Goal: Task Accomplishment & Management: Manage account settings

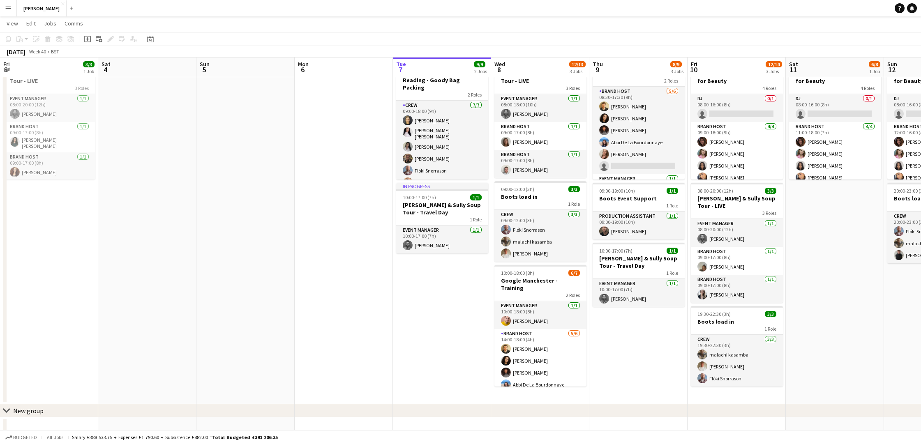
scroll to position [46, 0]
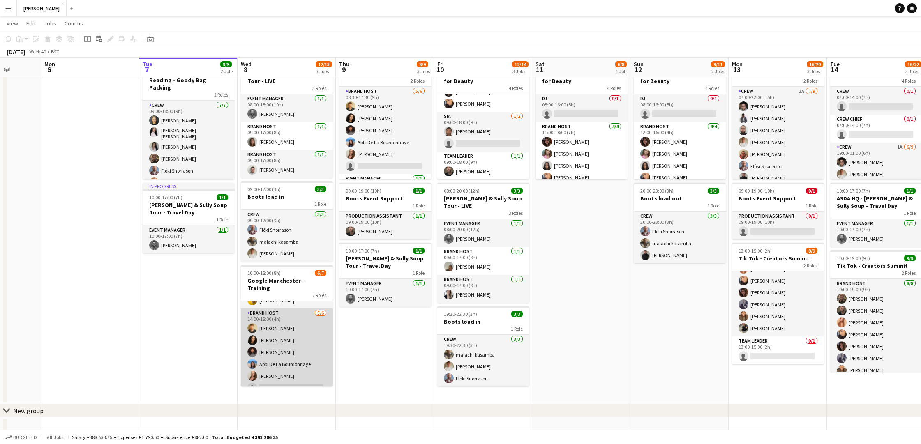
click at [275, 369] on app-card-role "Brand Host 5/6 14:00-18:00 (4h) Nathan Hulman Tillie Amartey Gloria Akinfe Abbi…" at bounding box center [287, 353] width 92 height 88
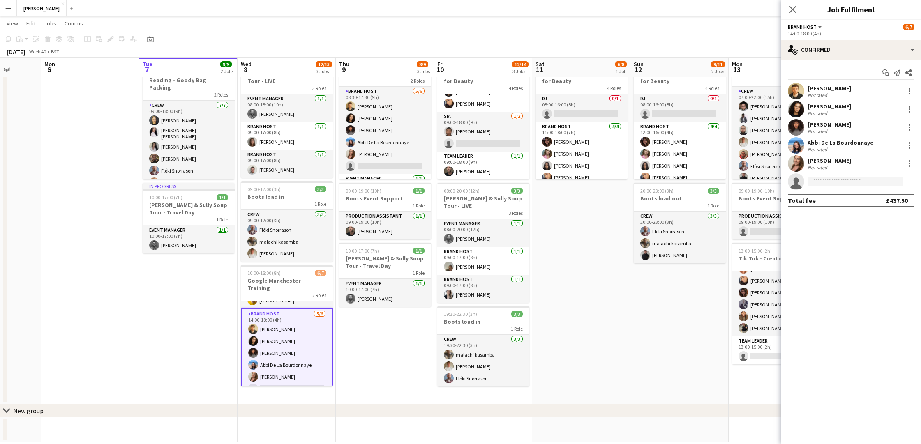
click at [846, 181] on input at bounding box center [855, 182] width 95 height 10
type input "*****"
click at [850, 194] on span "Neave Green Invited" at bounding box center [855, 193] width 82 height 7
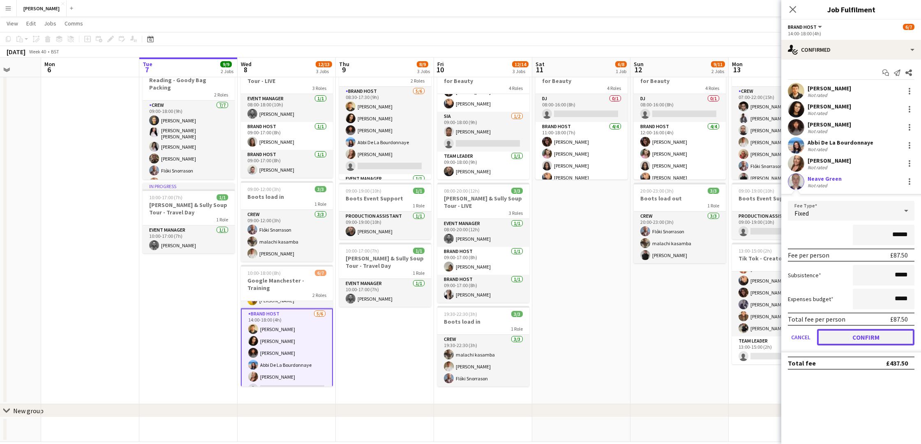
click at [862, 336] on button "Confirm" at bounding box center [865, 337] width 97 height 16
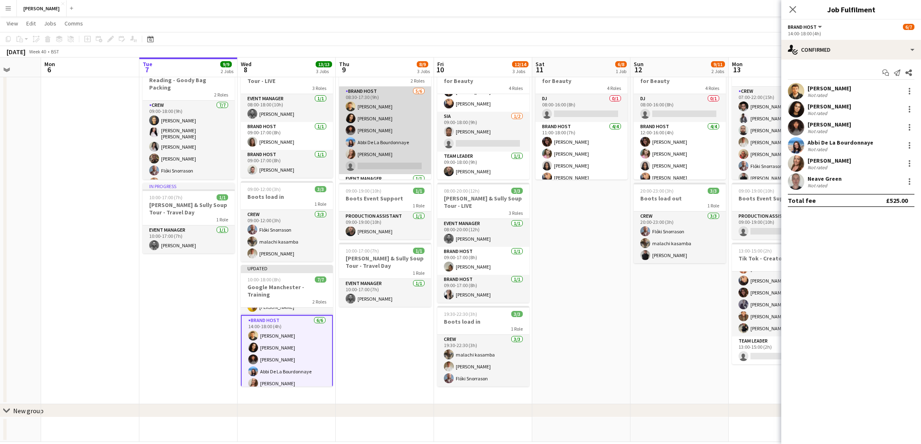
click at [392, 163] on app-card-role "Brand Host 5/6 08:30-17:30 (9h) Nathan Hulman Tillie Amartey Gloria Akinfe Abbi…" at bounding box center [385, 131] width 92 height 88
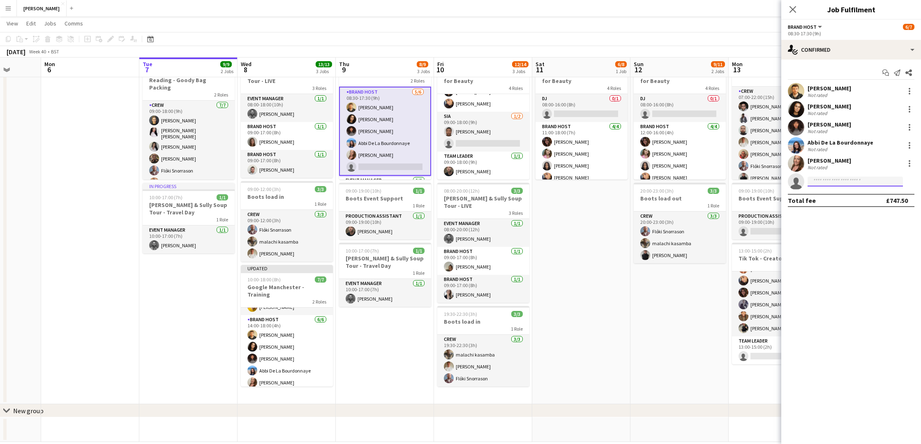
click at [840, 181] on input at bounding box center [855, 182] width 95 height 10
type input "***"
click at [844, 194] on span "Neave Green" at bounding box center [831, 193] width 34 height 7
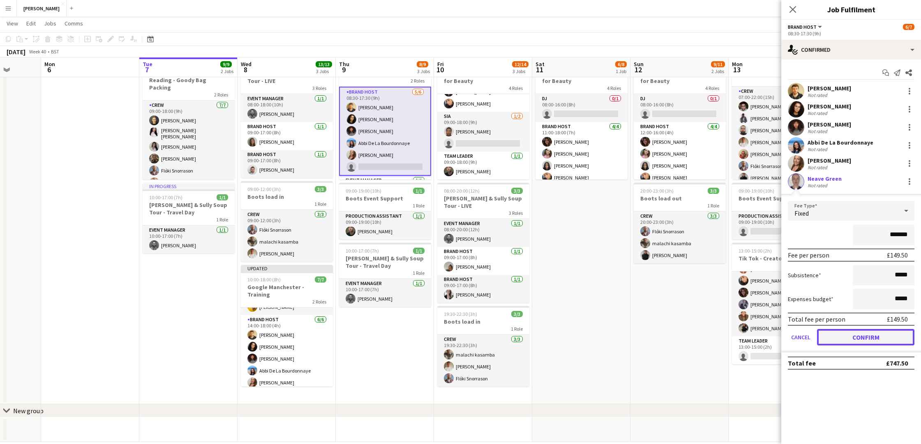
click at [863, 343] on button "Confirm" at bounding box center [865, 337] width 97 height 16
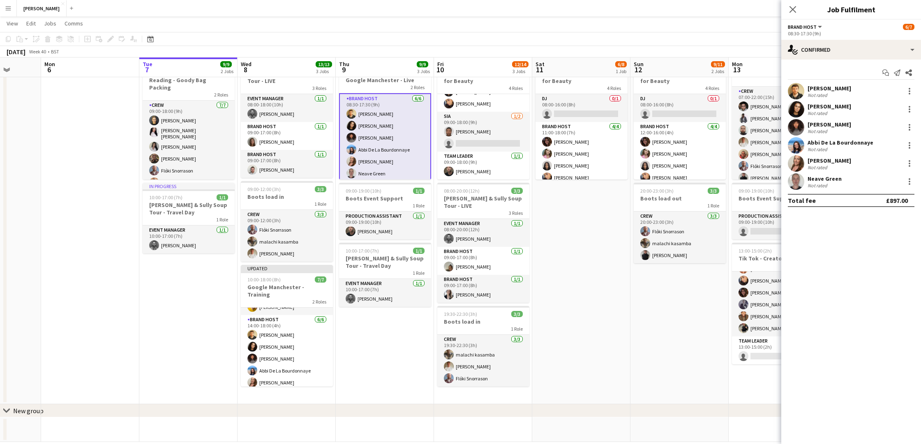
click at [583, 288] on app-date-cell "08:00-18:00 (10h) 6/8 Boots - Make More Rooms for Beauty 4 Roles DJ 0/1 08:00-1…" at bounding box center [581, 230] width 98 height 350
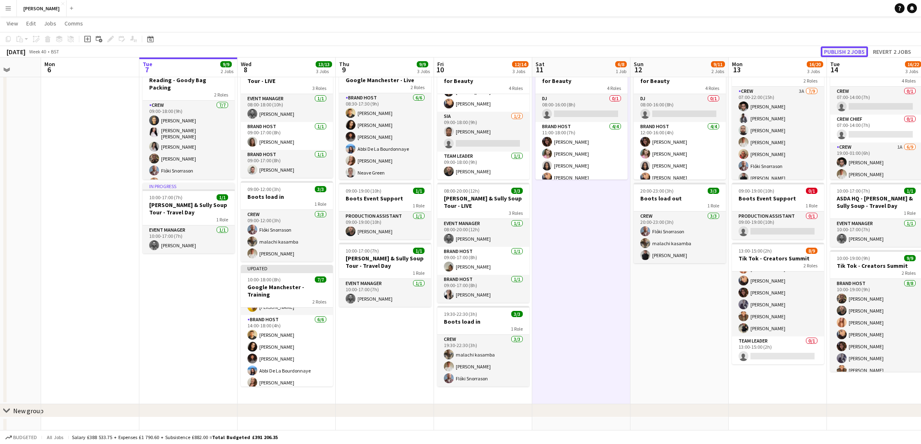
click at [849, 52] on button "Publish 2 jobs" at bounding box center [844, 51] width 47 height 11
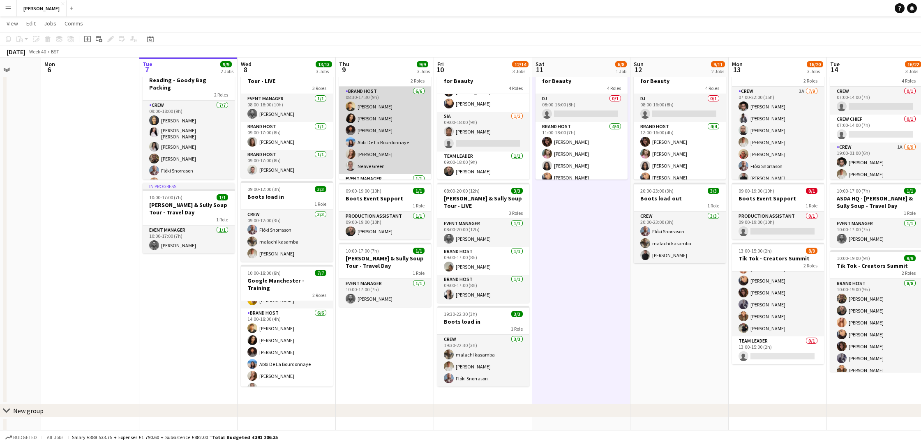
click at [394, 91] on app-card-role "Brand Host 6/6 08:30-17:30 (9h) Nathan Hulman Tillie Amartey Gloria Akinfe Abbi…" at bounding box center [385, 131] width 92 height 88
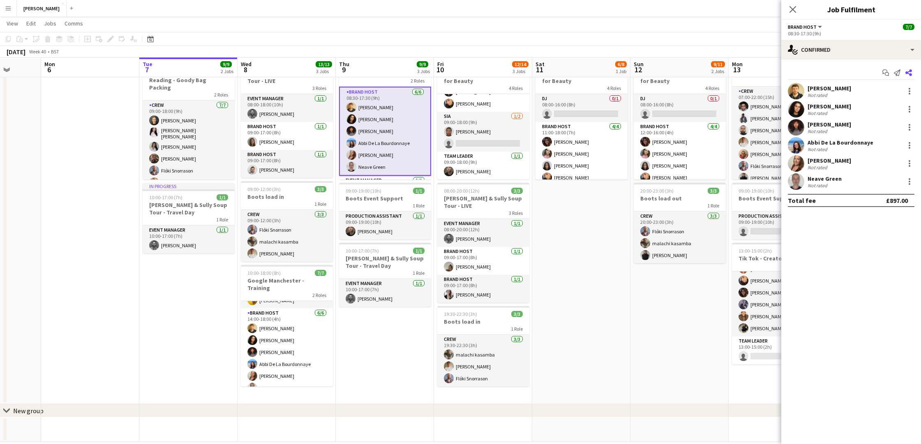
click at [910, 70] on icon at bounding box center [908, 72] width 7 height 7
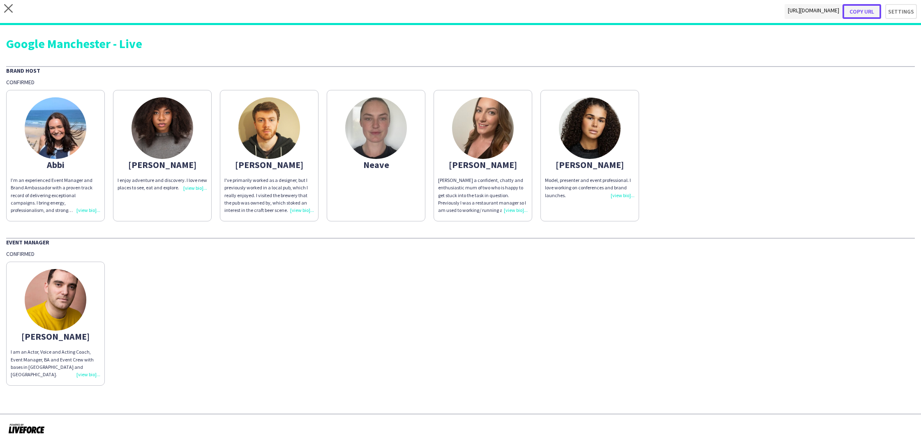
click at [870, 11] on button "Copy url" at bounding box center [861, 11] width 39 height 15
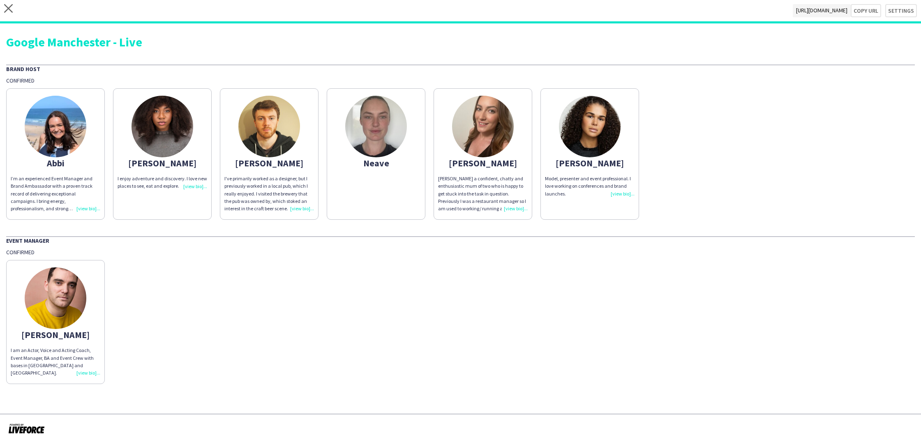
click at [396, 185] on app-share-pages-crew-card "Neave" at bounding box center [376, 154] width 99 height 132
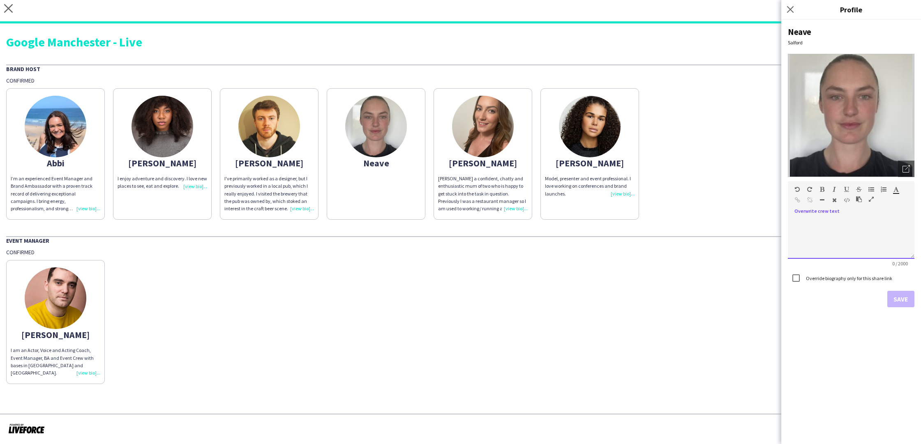
click at [858, 214] on div at bounding box center [851, 235] width 127 height 47
click at [850, 222] on div "**********" at bounding box center [851, 238] width 127 height 41
click at [843, 229] on div "**********" at bounding box center [851, 238] width 127 height 41
click at [905, 301] on button "Save" at bounding box center [900, 299] width 27 height 16
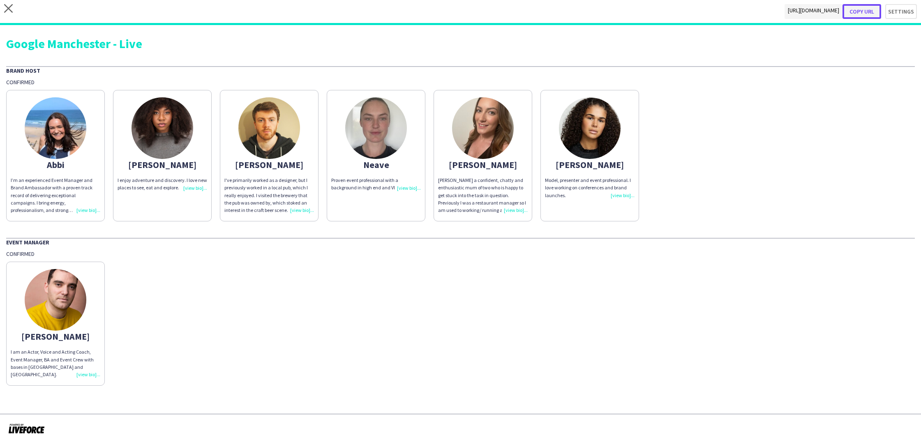
click at [870, 12] on button "Copy url" at bounding box center [861, 11] width 39 height 15
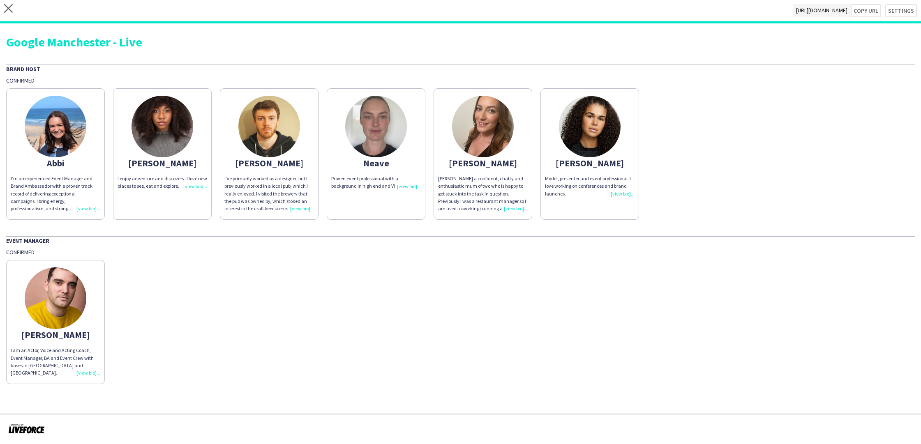
click at [39, 135] on img at bounding box center [56, 127] width 62 height 62
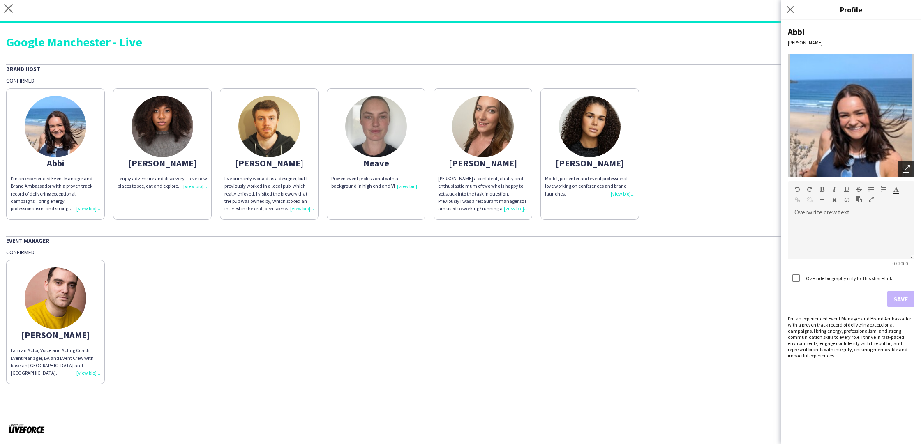
click at [909, 168] on icon "Open photos pop-in" at bounding box center [905, 168] width 7 height 7
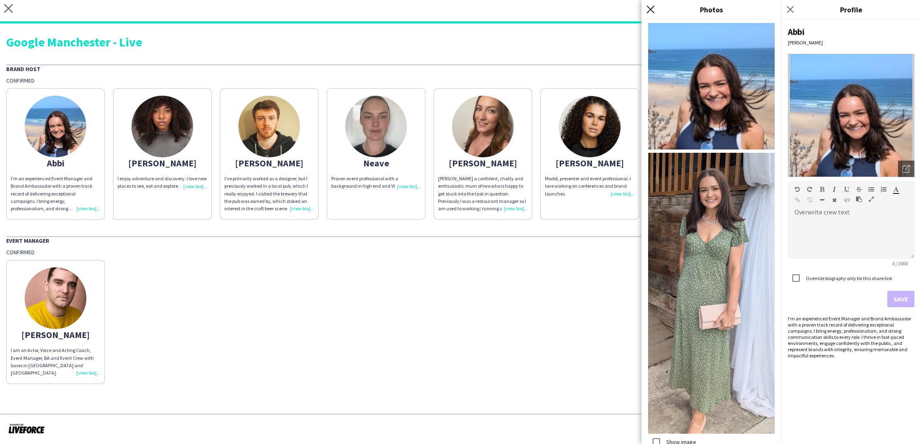
click at [652, 12] on icon "Close pop-in" at bounding box center [650, 9] width 8 height 8
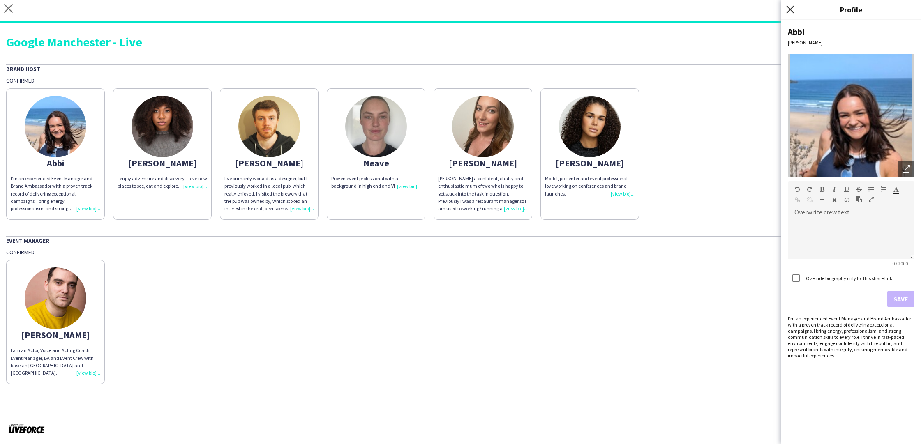
click at [788, 10] on icon "Close pop-in" at bounding box center [790, 9] width 8 height 8
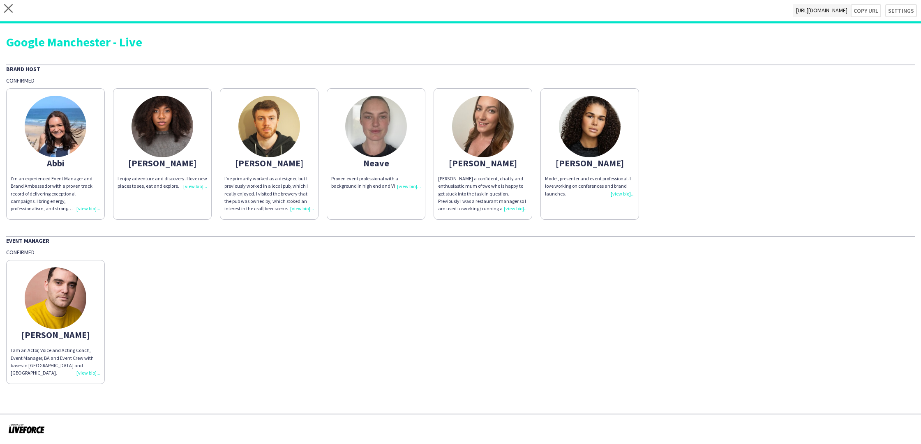
click at [427, 325] on div "Reece I am an Actor, Voice and Acting Coach, Event Manager, BA and Event Crew w…" at bounding box center [460, 320] width 909 height 128
click at [9, 12] on icon "close" at bounding box center [8, 8] width 9 height 9
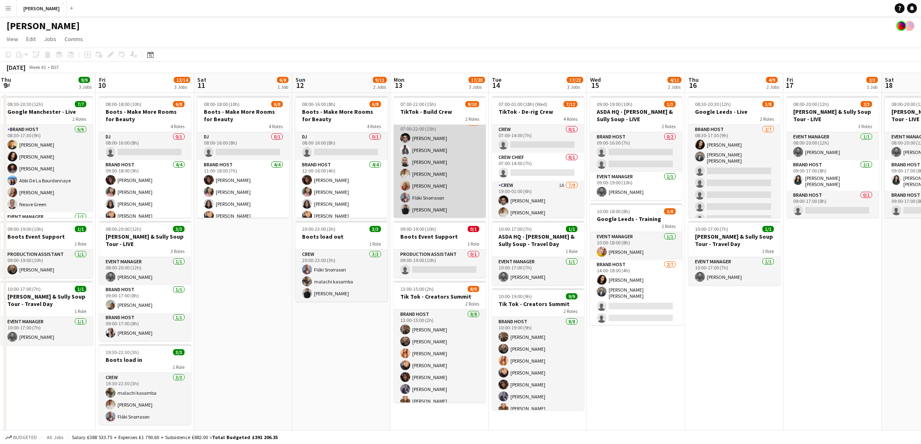
scroll to position [5, 0]
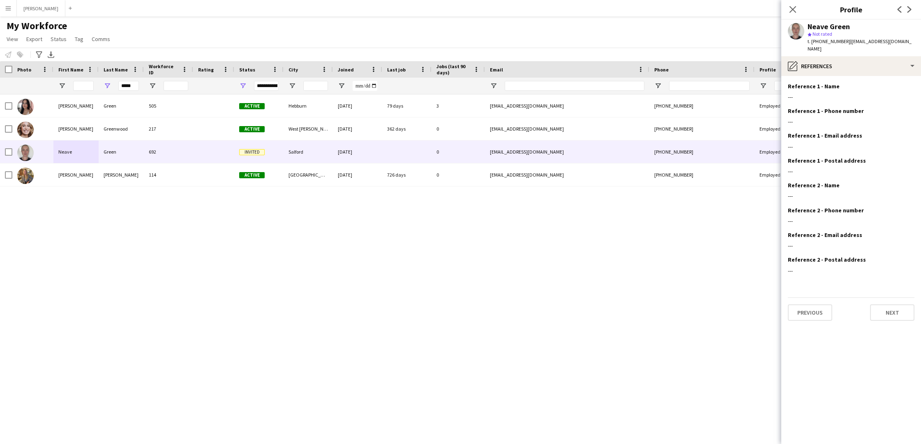
click at [9, 11] on app-icon "Menu" at bounding box center [8, 8] width 7 height 7
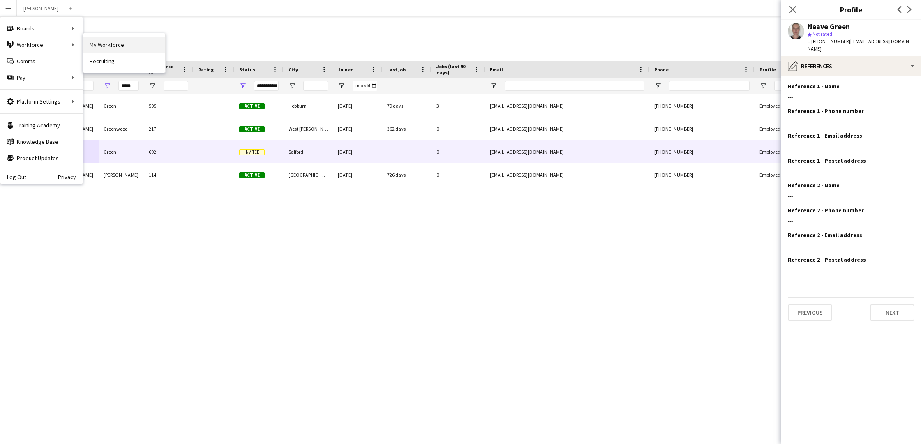
click at [115, 46] on link "My Workforce" at bounding box center [124, 45] width 82 height 16
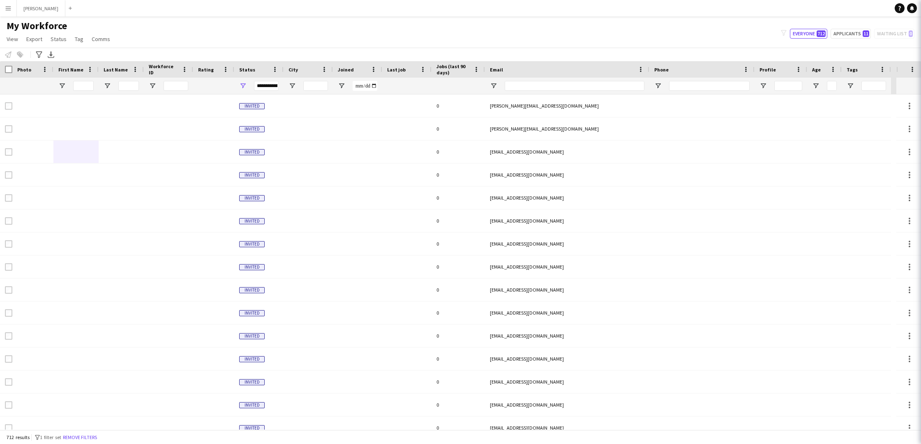
type input "*****"
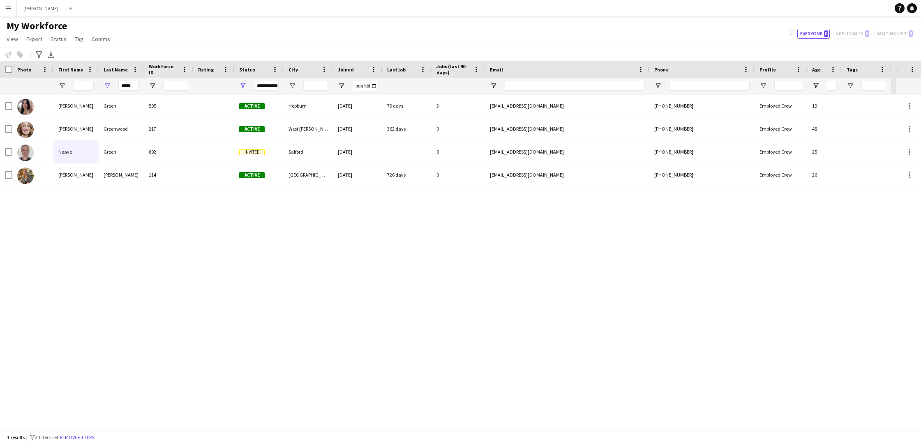
click at [7, 3] on button "Menu" at bounding box center [8, 8] width 16 height 16
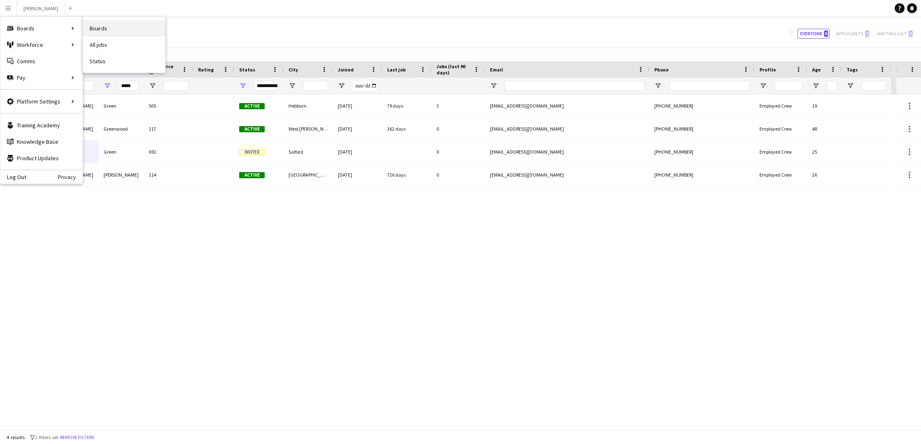
click at [95, 25] on link "Boards" at bounding box center [124, 28] width 82 height 16
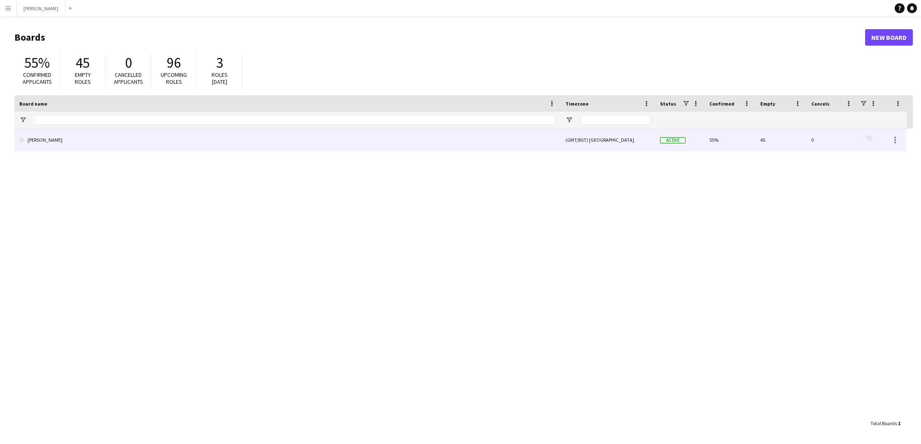
click at [143, 139] on link "[PERSON_NAME]" at bounding box center [287, 140] width 536 height 23
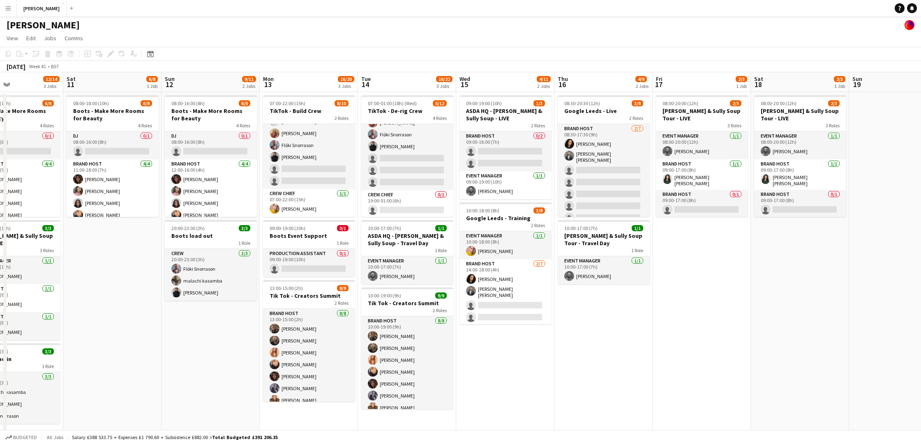
scroll to position [114, 0]
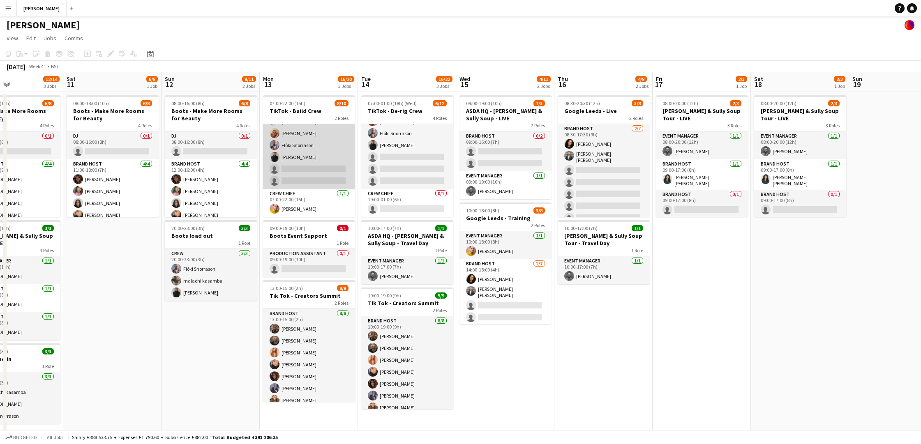
click at [302, 169] on app-card-role "Crew 3A 7/9 07:00-22:00 (15h) Muhammad Rahman Daniel Nwosu Harry Gagen Noah Fif…" at bounding box center [309, 127] width 92 height 123
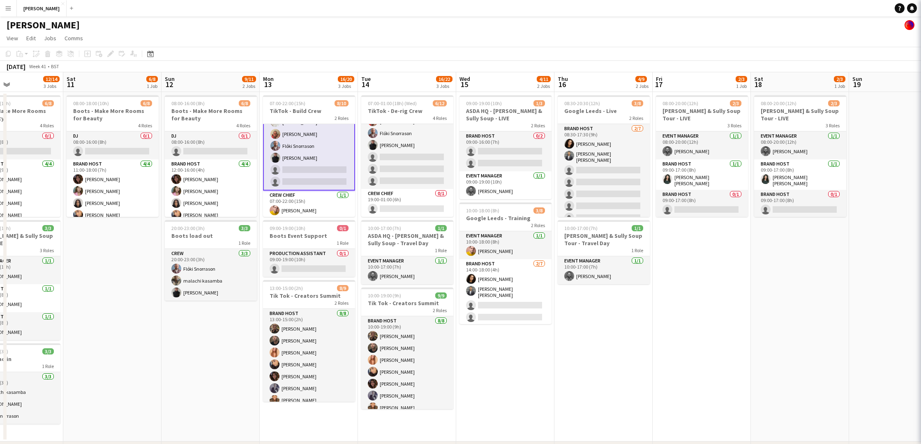
scroll to position [59, 0]
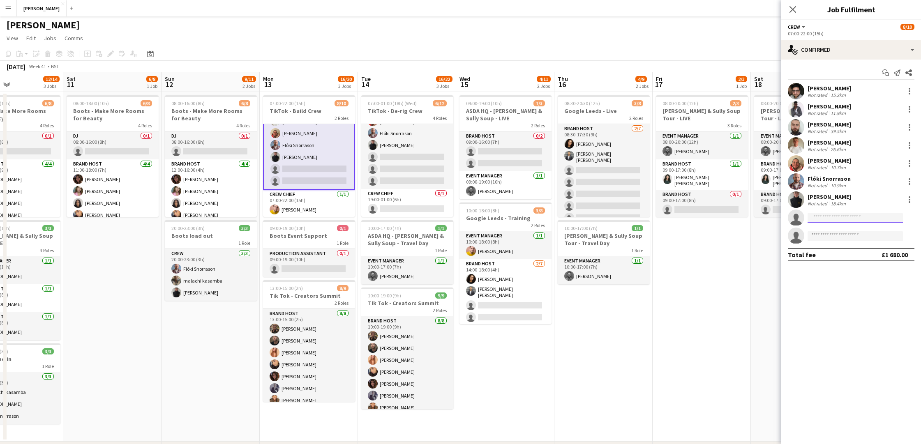
click at [863, 215] on input at bounding box center [855, 218] width 95 height 10
type input "****"
click at [847, 233] on span "sgotkine@gmail.com" at bounding box center [855, 236] width 82 height 7
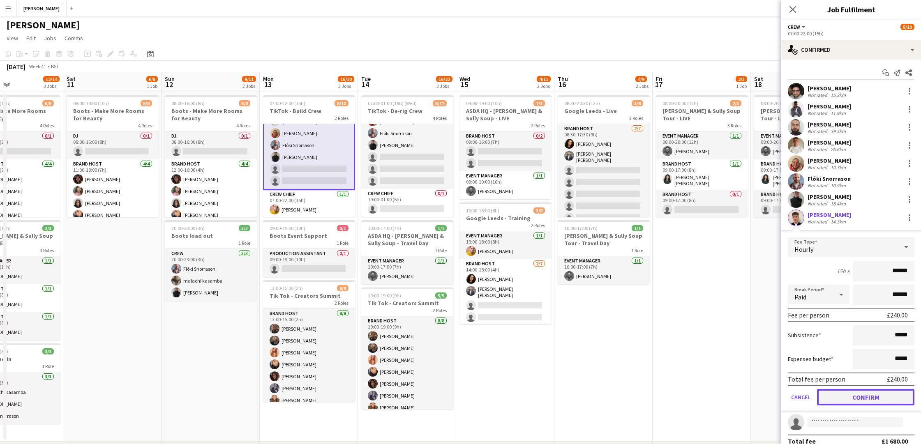
click at [874, 393] on button "Confirm" at bounding box center [865, 397] width 97 height 16
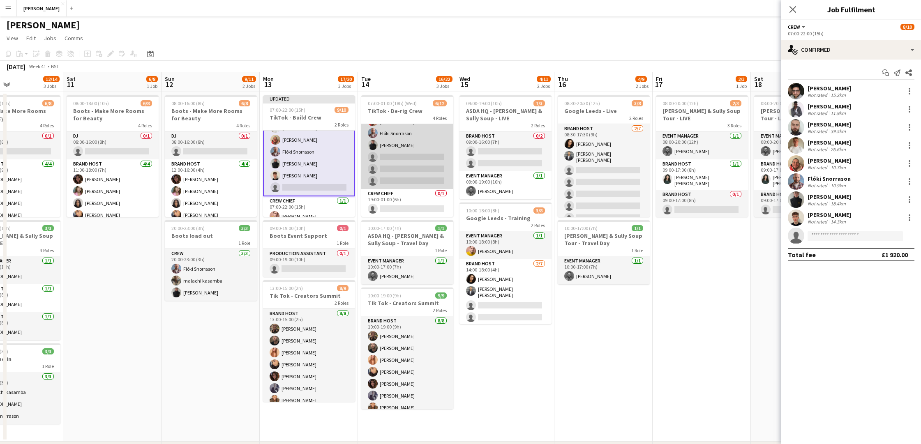
click at [390, 152] on app-card-role "Crew 1A 6/9 19:00-01:00 (6h) Muhammad Rahman Noah Fifield Harry Gagen Michael T…" at bounding box center [407, 127] width 92 height 123
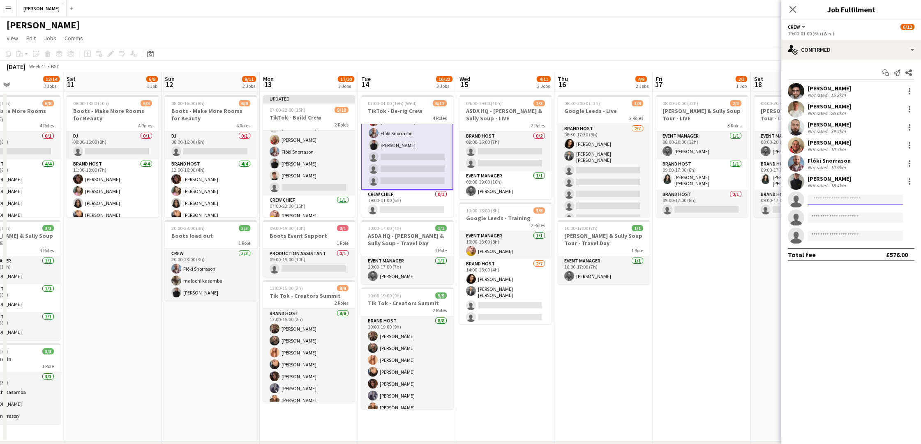
click at [847, 199] on input at bounding box center [855, 200] width 95 height 10
type input "****"
click at [848, 216] on span "sgotkine@gmail.com" at bounding box center [855, 218] width 82 height 7
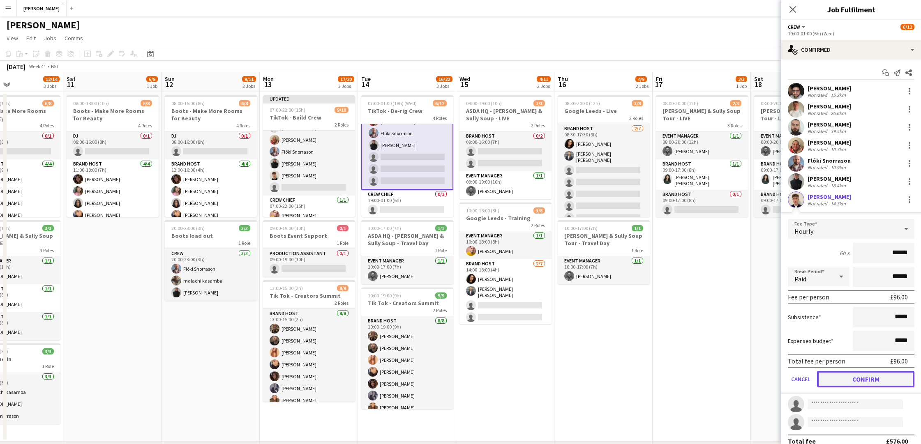
click at [864, 375] on button "Confirm" at bounding box center [865, 379] width 97 height 16
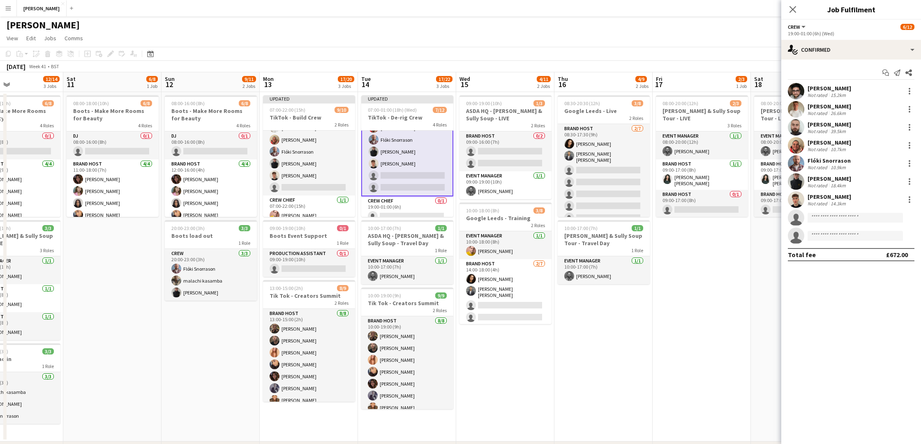
click at [710, 263] on app-date-cell "08:00-20:00 (12h) 2/3 Cully & Sully Soup Tour - LIVE 3 Roles Event Manager 1/1 …" at bounding box center [702, 267] width 98 height 350
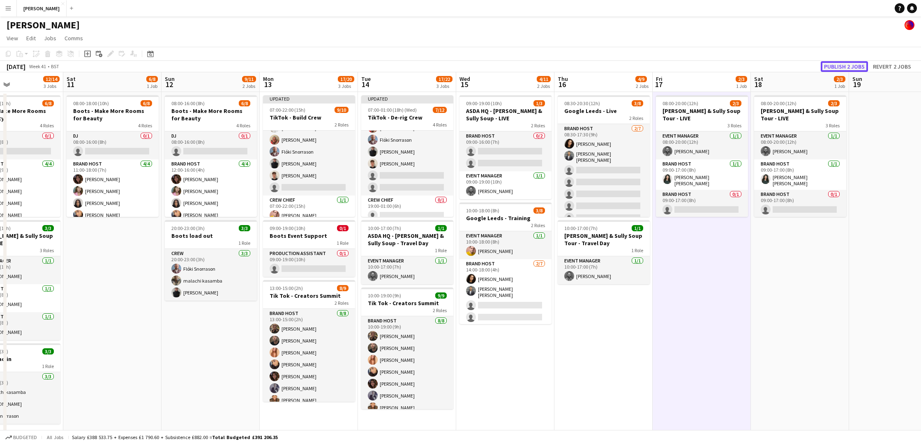
click at [843, 67] on button "Publish 2 jobs" at bounding box center [844, 66] width 47 height 11
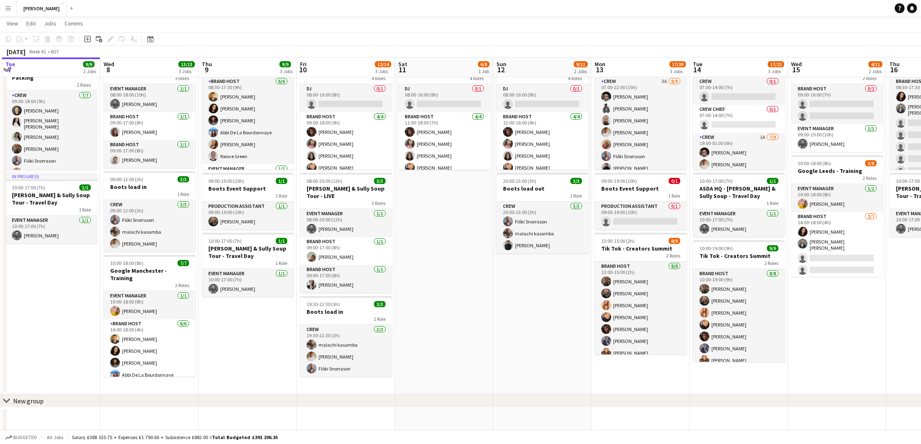
scroll to position [0, 0]
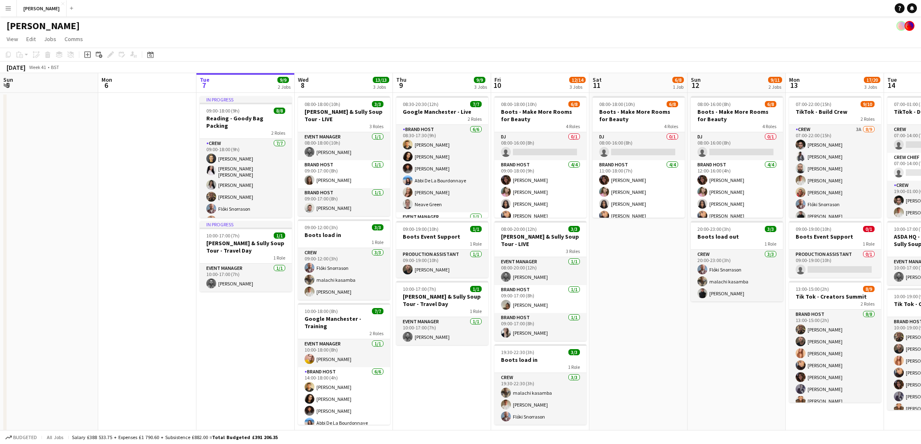
scroll to position [0, 194]
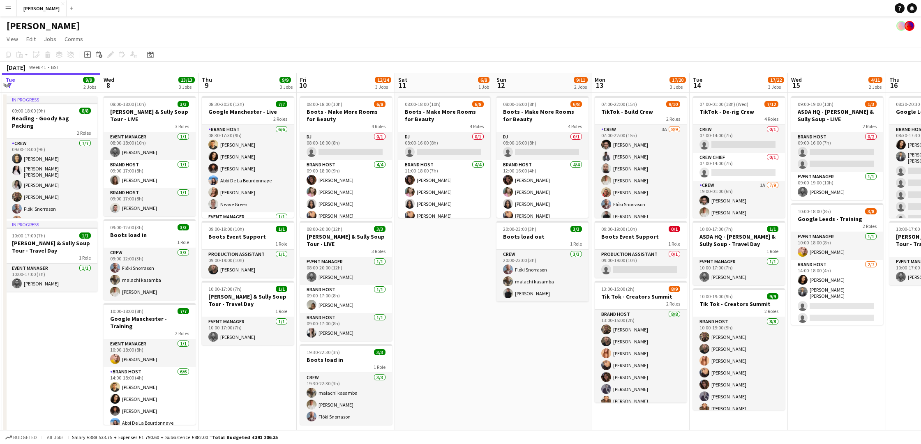
click at [10, 2] on button "Menu" at bounding box center [8, 8] width 16 height 16
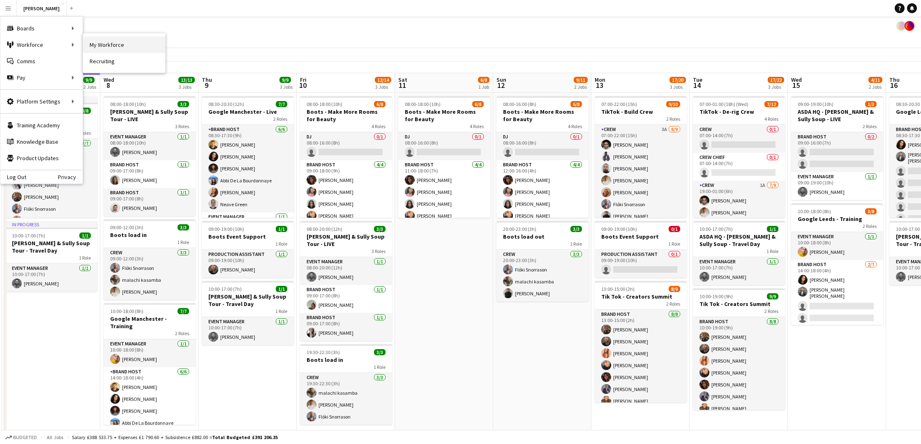
click at [127, 43] on link "My Workforce" at bounding box center [124, 45] width 82 height 16
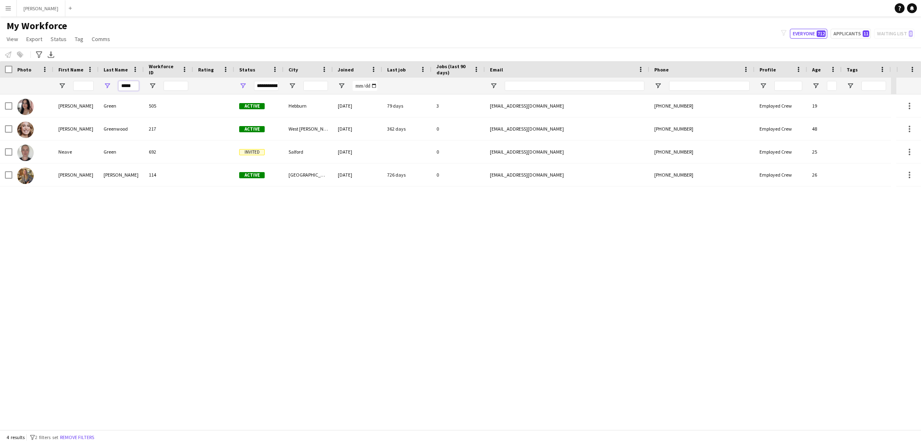
drag, startPoint x: 135, startPoint y: 85, endPoint x: 108, endPoint y: 88, distance: 26.9
click at [108, 88] on div "*****" at bounding box center [121, 86] width 45 height 16
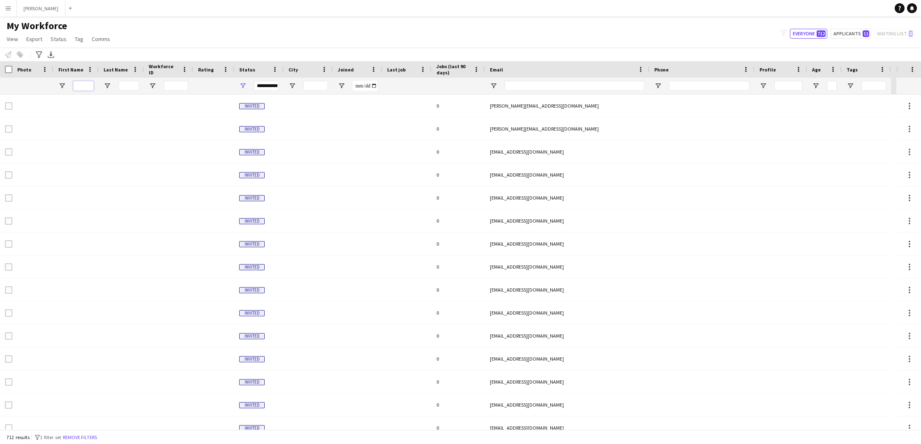
click at [86, 85] on input "First Name Filter Input" at bounding box center [83, 86] width 21 height 10
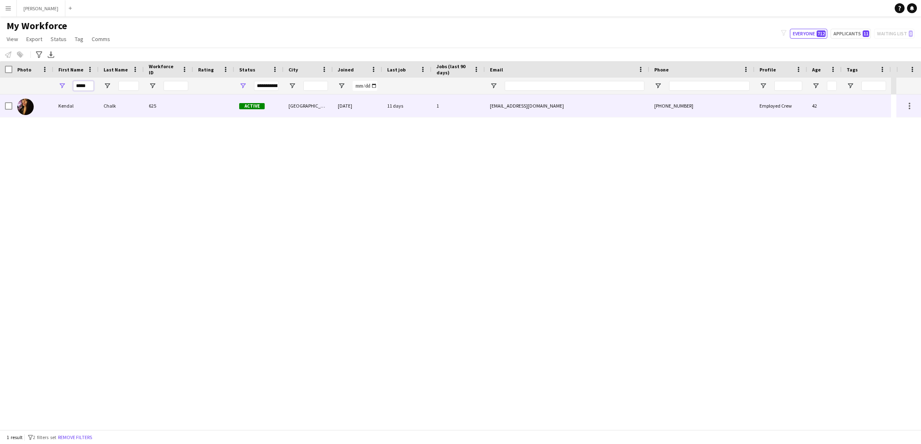
type input "*****"
click at [84, 107] on div "Kendal" at bounding box center [75, 106] width 45 height 23
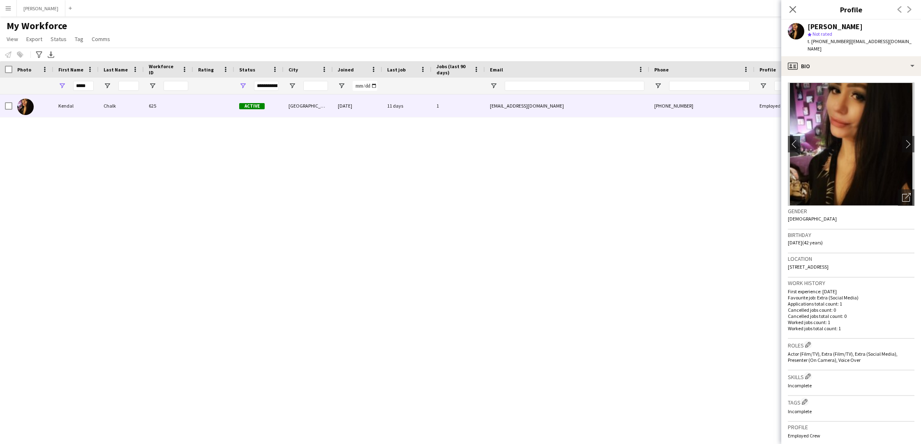
scroll to position [166, 0]
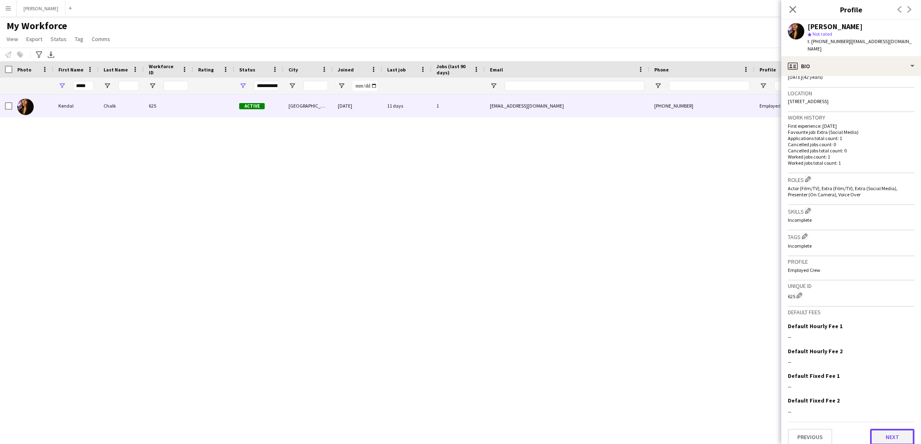
click at [893, 429] on button "Next" at bounding box center [892, 437] width 44 height 16
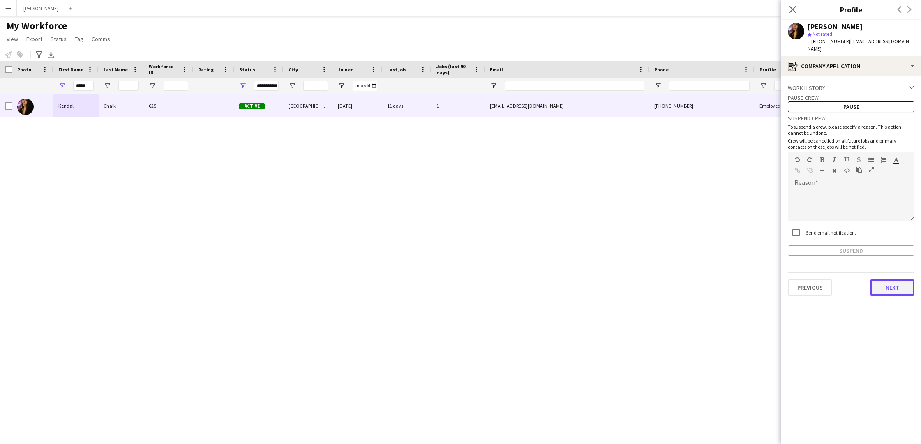
click at [898, 281] on button "Next" at bounding box center [892, 287] width 44 height 16
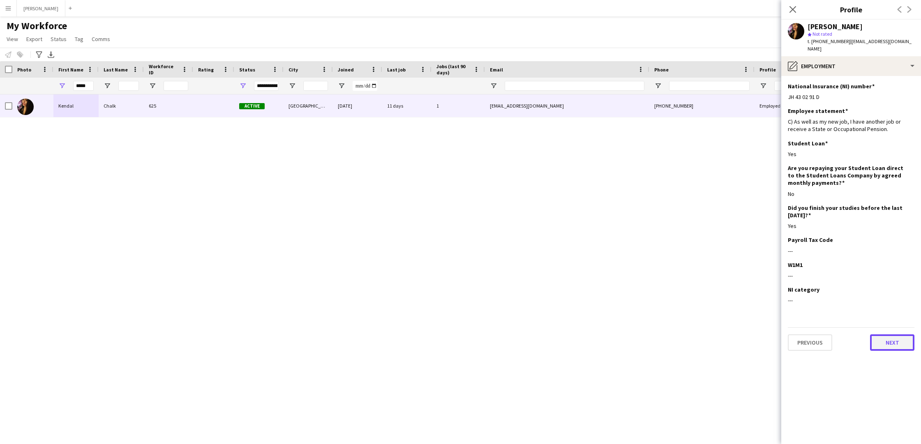
click at [890, 339] on button "Next" at bounding box center [892, 343] width 44 height 16
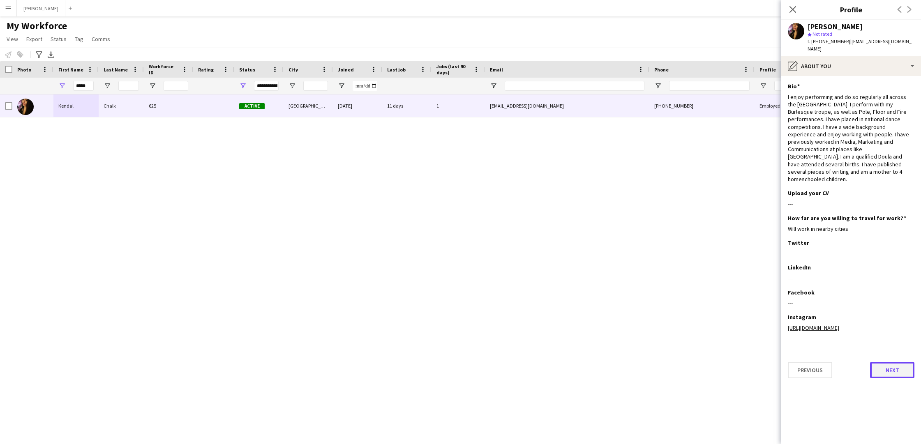
click at [890, 362] on button "Next" at bounding box center [892, 370] width 44 height 16
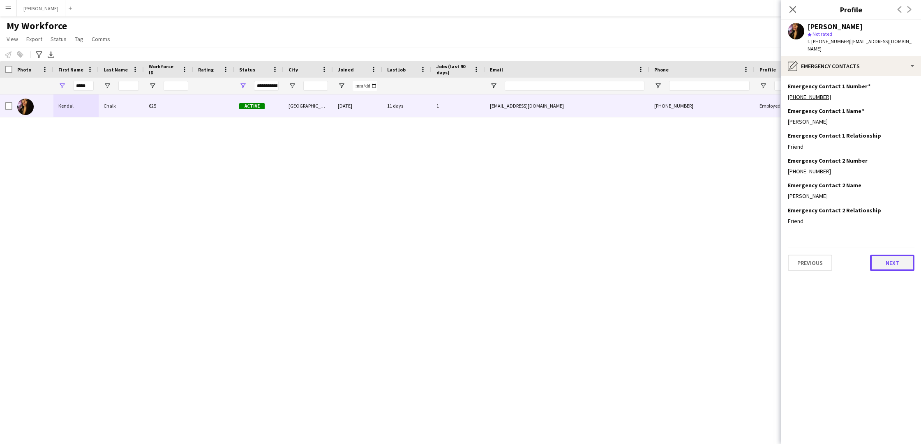
click at [888, 256] on button "Next" at bounding box center [892, 263] width 44 height 16
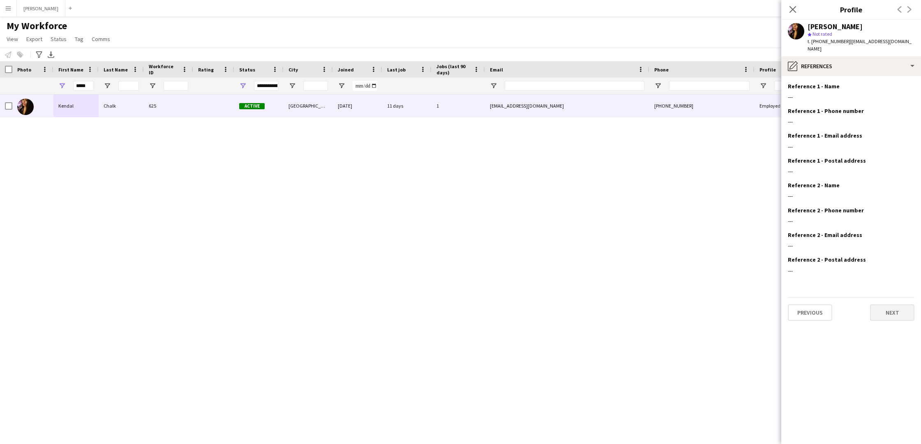
click at [890, 306] on button "Next" at bounding box center [892, 313] width 44 height 16
